Goal: Information Seeking & Learning: Learn about a topic

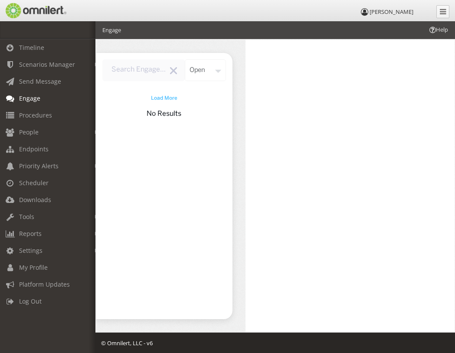
click at [158, 95] on span "Load More" at bounding box center [164, 99] width 26 height 8
click at [210, 71] on div "open" at bounding box center [205, 70] width 41 height 22
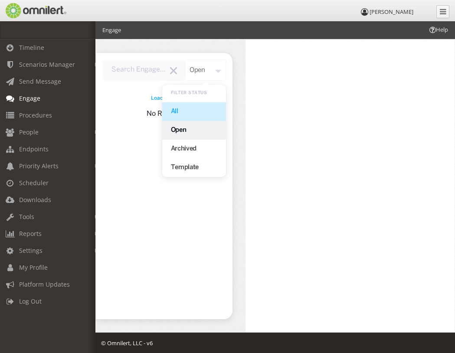
click at [178, 106] on div "All" at bounding box center [194, 111] width 64 height 19
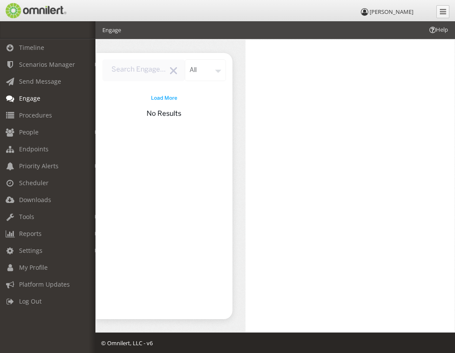
click at [171, 72] on icon at bounding box center [173, 70] width 7 height 7
click at [440, 29] on span "Help" at bounding box center [438, 30] width 20 height 8
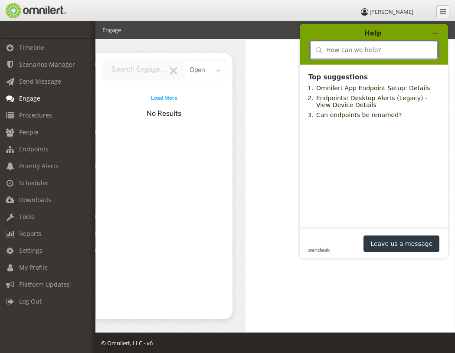
click at [332, 49] on input "search" at bounding box center [379, 50] width 106 height 8
type input "engage"
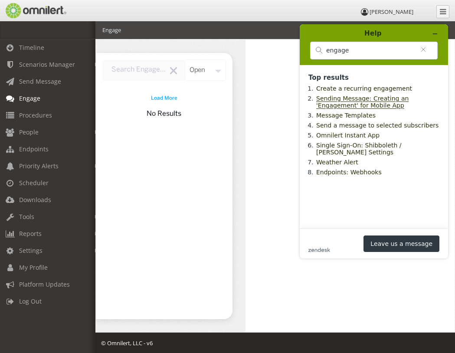
click at [359, 105] on link "Sending Message: Creating an 'Engagement' for Mobile App" at bounding box center [362, 102] width 92 height 14
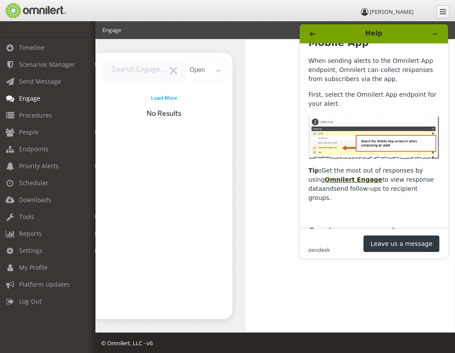
scroll to position [87, 0]
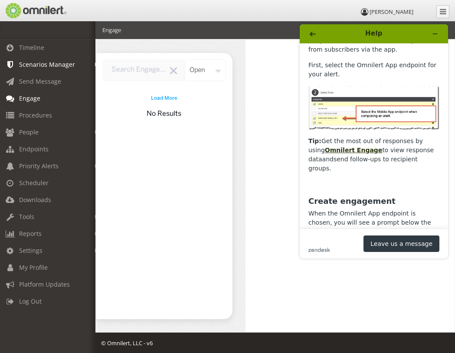
click at [95, 64] on em at bounding box center [97, 64] width 4 height 5
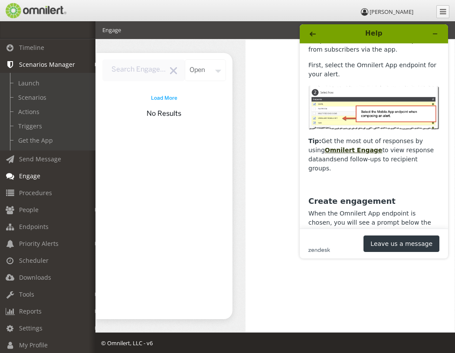
click at [95, 64] on em at bounding box center [97, 64] width 4 height 5
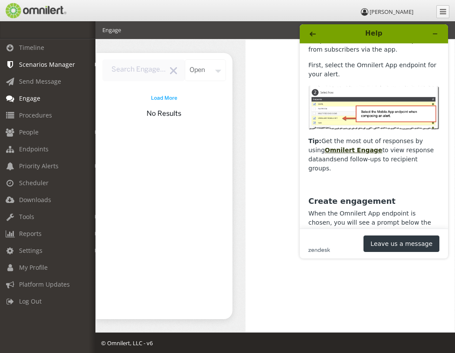
click at [264, 121] on div at bounding box center [349, 186] width 209 height 292
click at [29, 45] on span "Timeline" at bounding box center [31, 47] width 25 height 8
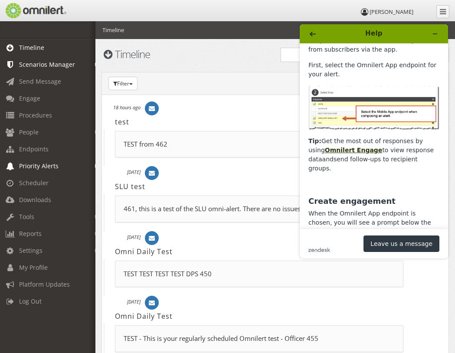
click at [41, 162] on span "Priority Alerts" at bounding box center [38, 166] width 39 height 8
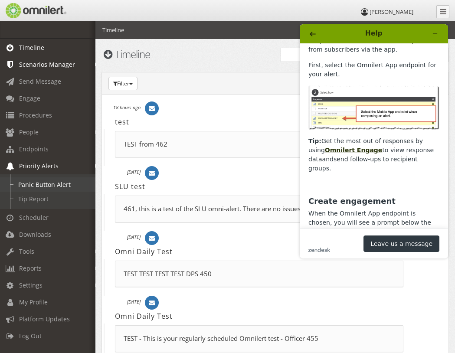
click at [43, 181] on link "Panic Button Alert" at bounding box center [51, 184] width 103 height 14
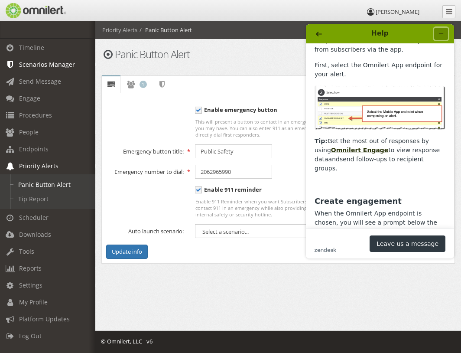
click at [444, 30] on button "Minimize widget" at bounding box center [442, 34] width 14 height 12
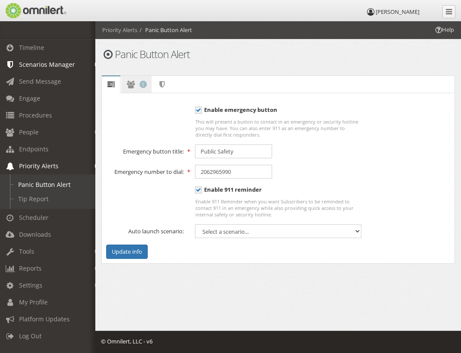
click at [132, 82] on icon at bounding box center [131, 85] width 10 height 6
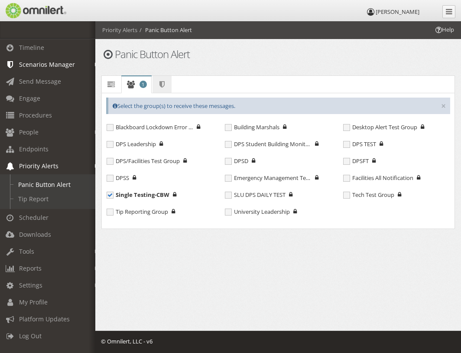
click at [163, 86] on icon at bounding box center [162, 85] width 10 height 6
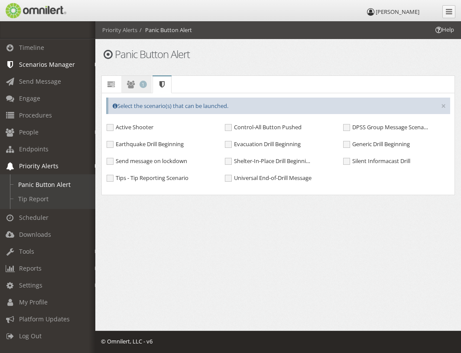
click at [132, 84] on icon at bounding box center [131, 85] width 10 height 6
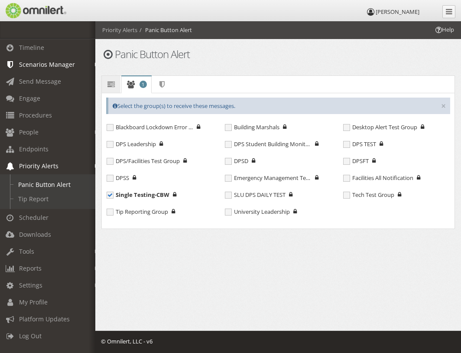
click at [110, 83] on icon at bounding box center [111, 85] width 10 height 6
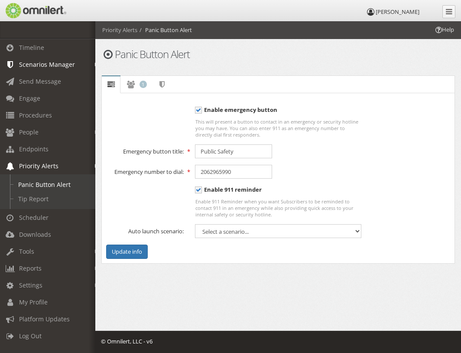
click at [296, 70] on div "Panic Button Alert" at bounding box center [278, 57] width 365 height 29
click at [308, 73] on div "Details Groups 1 Scenarios Error! Details To enable panic button, you must sele…" at bounding box center [278, 169] width 354 height 195
click at [360, 232] on select "Select a scenario... Active Shooter Control-All Button Pushed DPSS Group Messag…" at bounding box center [278, 231] width 167 height 14
click at [404, 184] on form "To enable panic button, you must select at least one group. Enable emergency bu…" at bounding box center [278, 182] width 344 height 154
click at [358, 230] on select "Select a scenario... Active Shooter Control-All Button Pushed DPSS Group Messag…" at bounding box center [278, 231] width 167 height 14
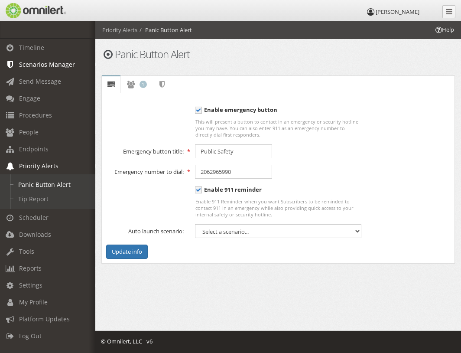
click at [394, 213] on div "Enable 911 reminder Enable 911 Reminder when you want Subscribers to be reminde…" at bounding box center [279, 201] width 356 height 33
click at [36, 200] on link "Tip Report" at bounding box center [51, 199] width 103 height 14
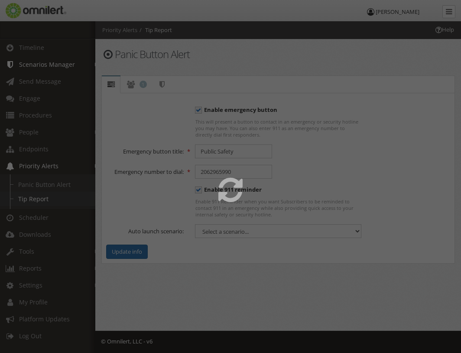
select select
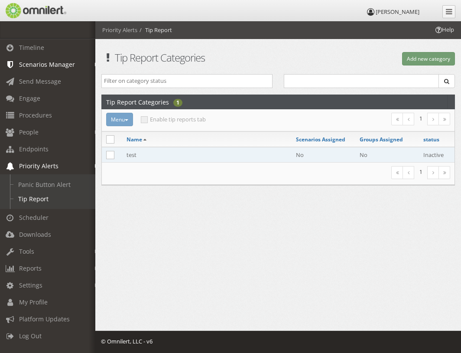
click at [132, 156] on td "test" at bounding box center [207, 155] width 170 height 16
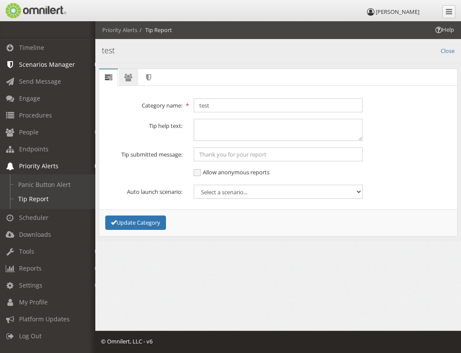
click at [128, 75] on icon at bounding box center [129, 78] width 10 height 6
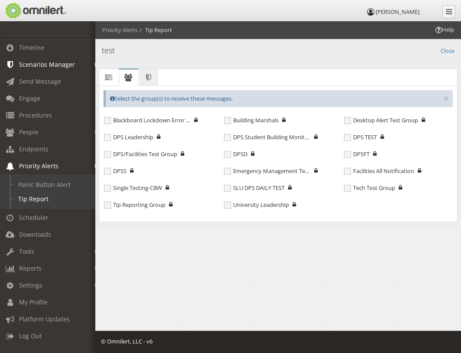
click at [152, 77] on icon at bounding box center [149, 78] width 10 height 6
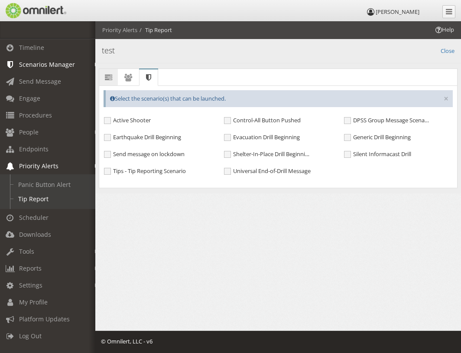
click at [112, 78] on icon at bounding box center [109, 78] width 10 height 6
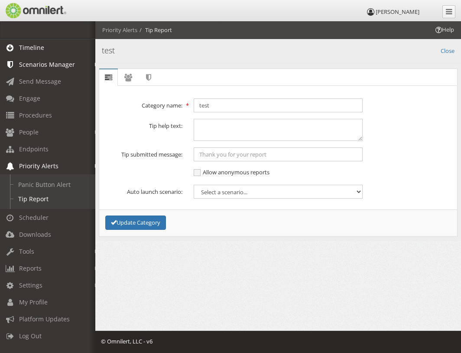
click at [32, 44] on span "Timeline" at bounding box center [31, 47] width 25 height 8
